Goal: Check status: Check status

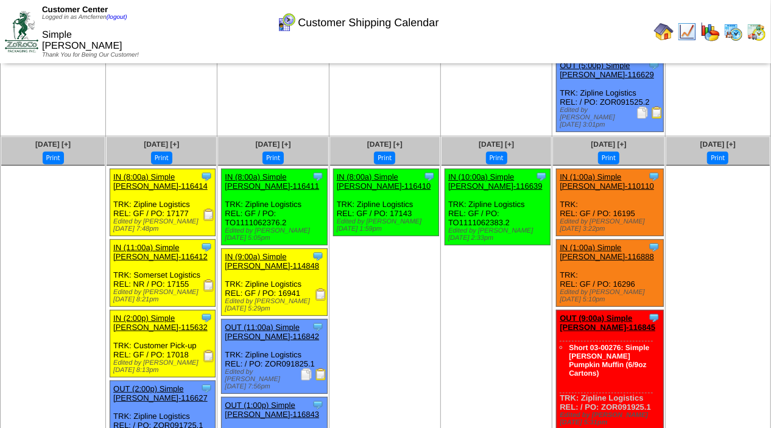
scroll to position [10, 0]
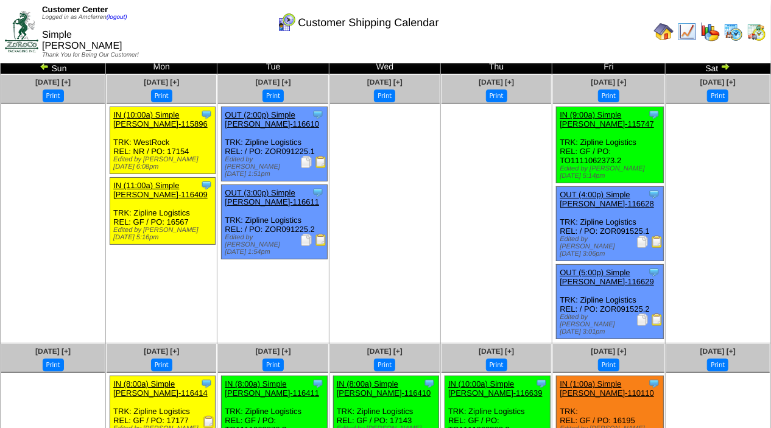
click at [724, 68] on img at bounding box center [725, 67] width 10 height 10
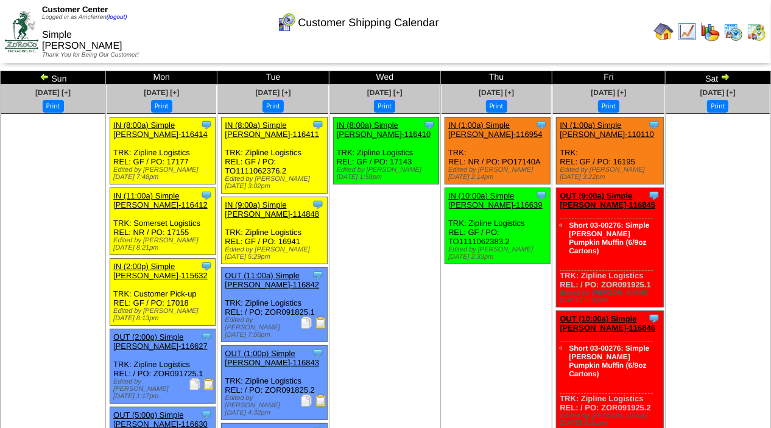
click at [722, 77] on img at bounding box center [725, 77] width 10 height 10
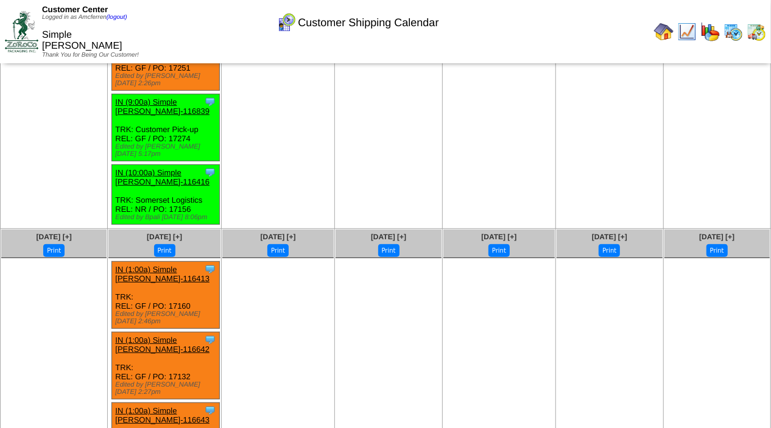
scroll to position [174, 0]
